Goal: Transaction & Acquisition: Download file/media

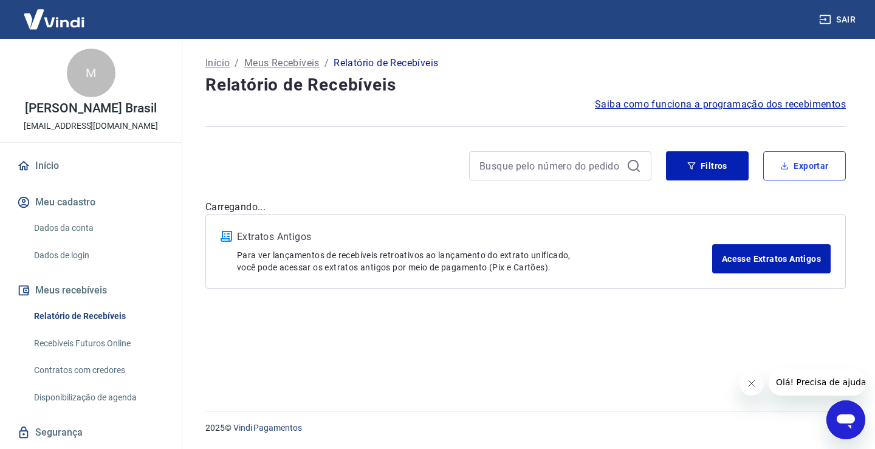
click at [793, 159] on button "Exportar" at bounding box center [804, 165] width 83 height 29
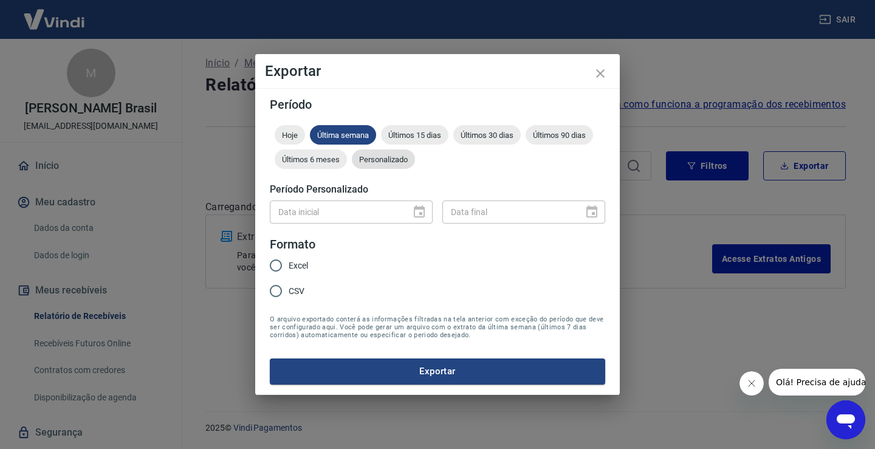
click at [380, 162] on span "Personalizado" at bounding box center [383, 159] width 63 height 9
click at [298, 262] on span "Excel" at bounding box center [298, 265] width 19 height 13
click at [289, 262] on input "Excel" at bounding box center [276, 266] width 26 height 26
radio input "true"
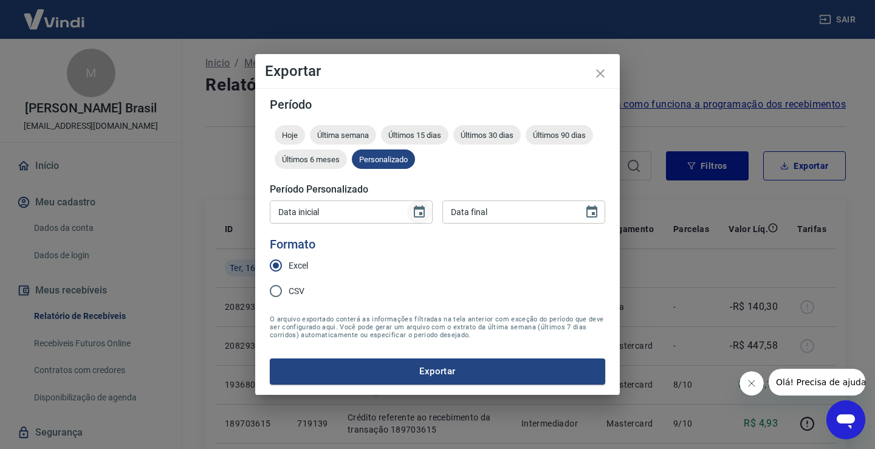
click at [423, 213] on icon "Choose date" at bounding box center [419, 212] width 15 height 15
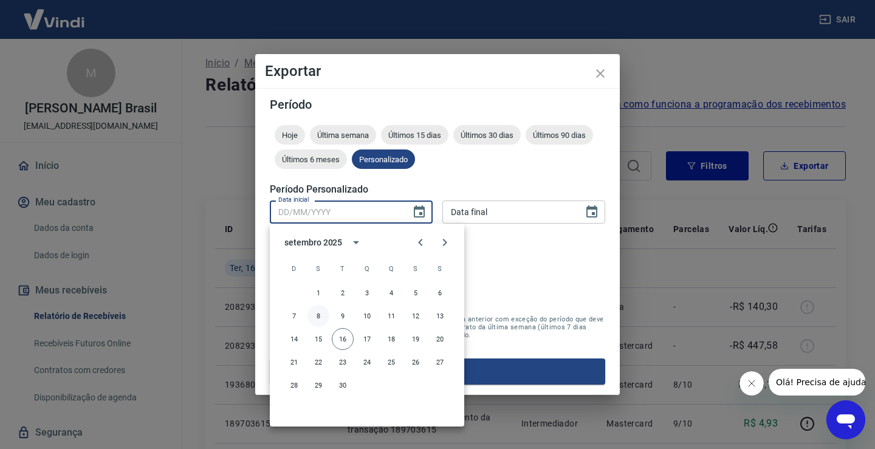
click at [321, 315] on button "8" at bounding box center [318, 316] width 22 height 22
type input "[DATE]"
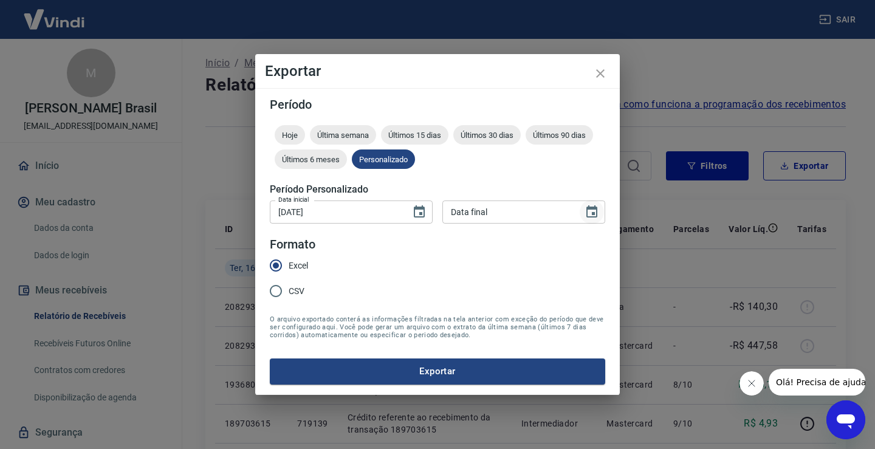
click at [583, 214] on button "Choose date" at bounding box center [592, 212] width 24 height 24
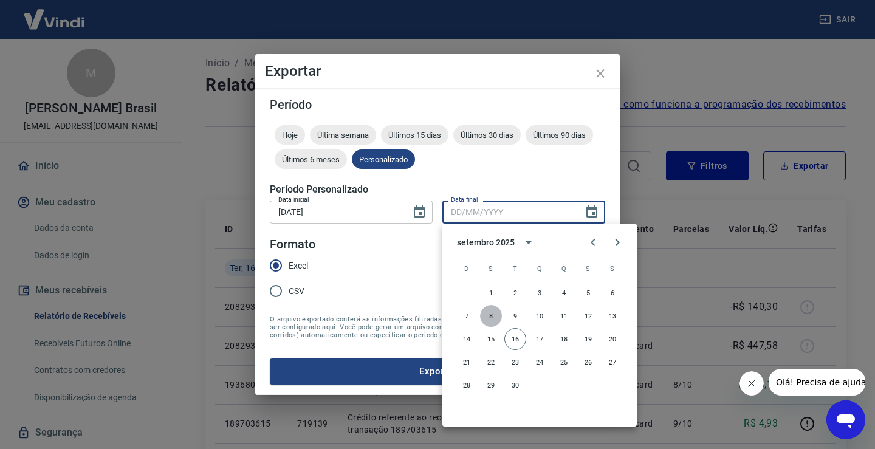
click at [489, 314] on button "8" at bounding box center [491, 316] width 22 height 22
type input "[DATE]"
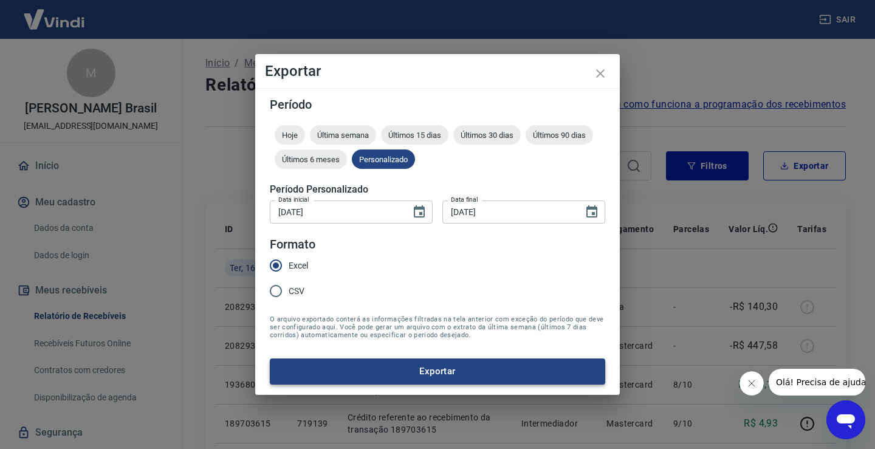
click at [454, 372] on button "Exportar" at bounding box center [437, 371] width 335 height 26
